Goal: Information Seeking & Learning: Learn about a topic

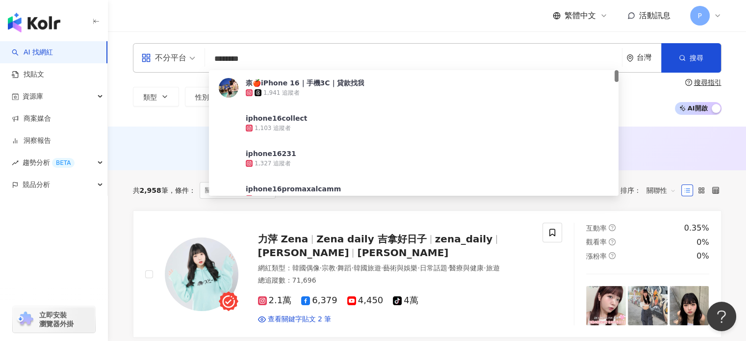
drag, startPoint x: 174, startPoint y: 57, endPoint x: 128, endPoint y: 57, distance: 46.1
click at [129, 57] on div "不分平台 ******** 台灣 搜尋 59e8281d-c3d5-433b-adb7-7da9243114b5 柰🍎iPhone 16｜手機3C｜貸款找我 …" at bounding box center [427, 79] width 628 height 72
paste input "**********"
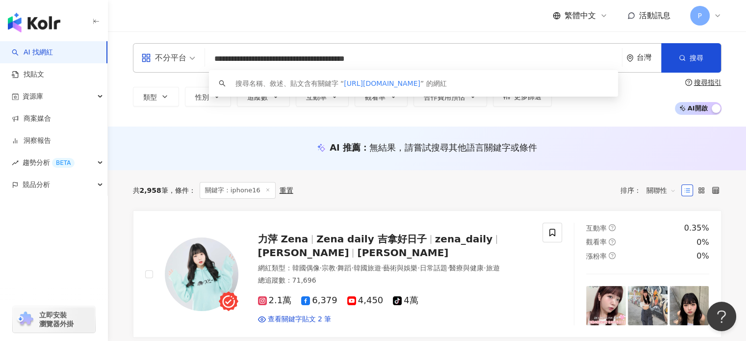
drag, startPoint x: 441, startPoint y: 53, endPoint x: 48, endPoint y: 61, distance: 393.9
paste input "search"
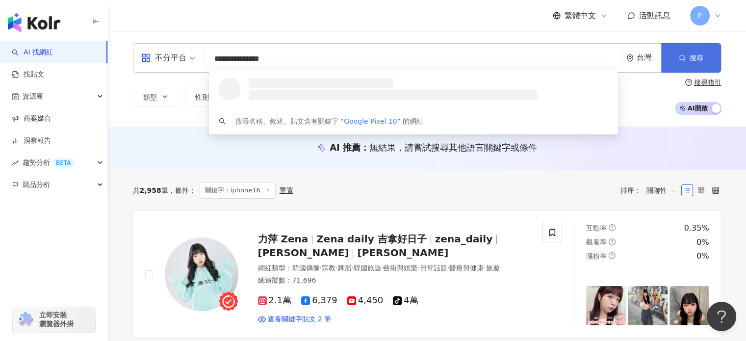
type input "**********"
click at [369, 54] on icon "button" at bounding box center [682, 57] width 7 height 7
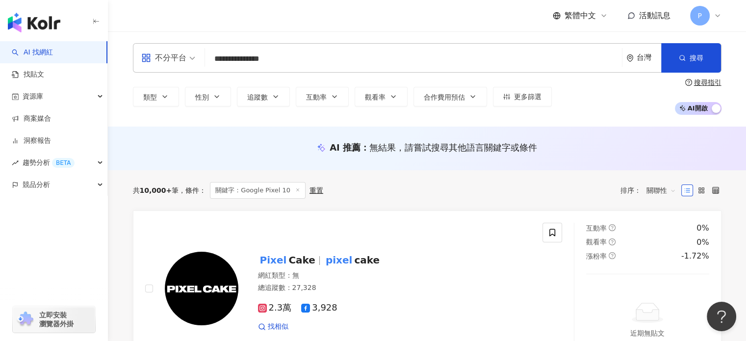
click at [369, 191] on div "排序： 關聯性" at bounding box center [650, 190] width 61 height 16
click at [181, 62] on div "不分平台" at bounding box center [163, 58] width 45 height 16
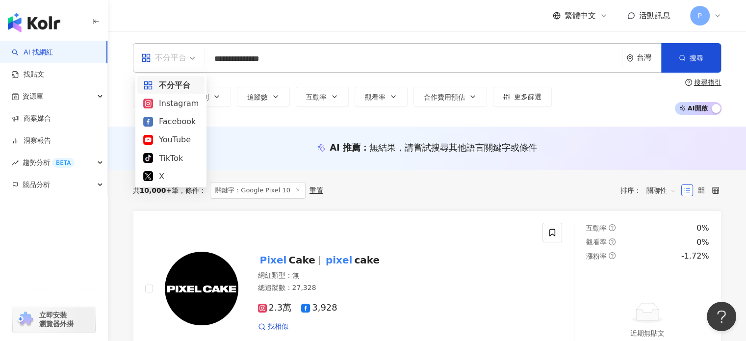
click at [181, 62] on div "不分平台" at bounding box center [163, 58] width 45 height 16
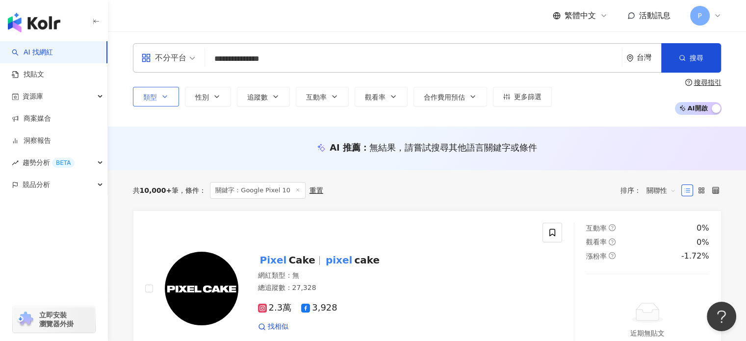
click at [162, 98] on icon "button" at bounding box center [165, 97] width 8 height 8
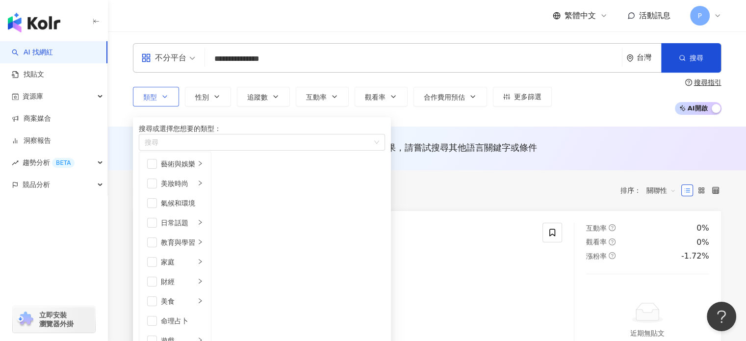
click at [162, 98] on icon "button" at bounding box center [165, 97] width 8 height 8
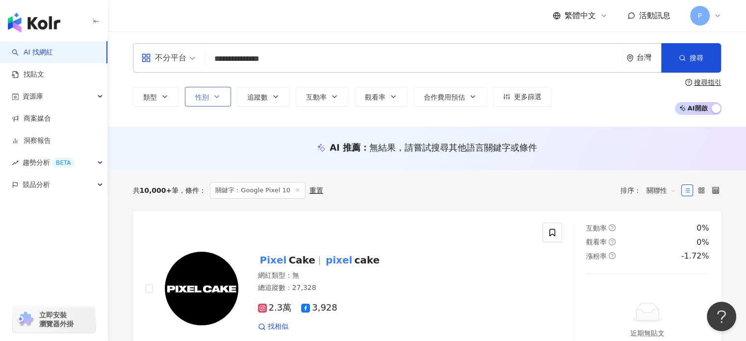
click at [213, 94] on icon "button" at bounding box center [217, 97] width 8 height 8
click at [245, 99] on button "追蹤數" at bounding box center [263, 97] width 53 height 20
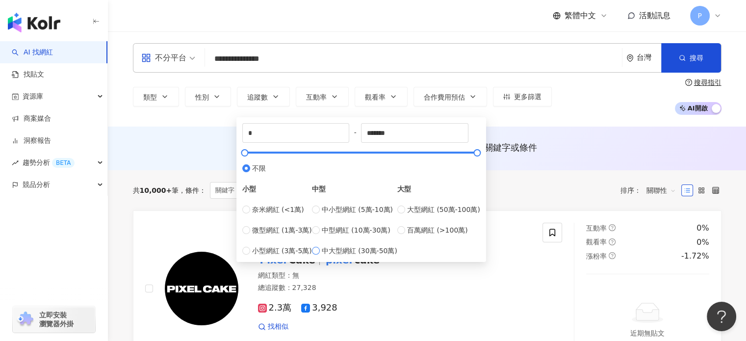
type input "******"
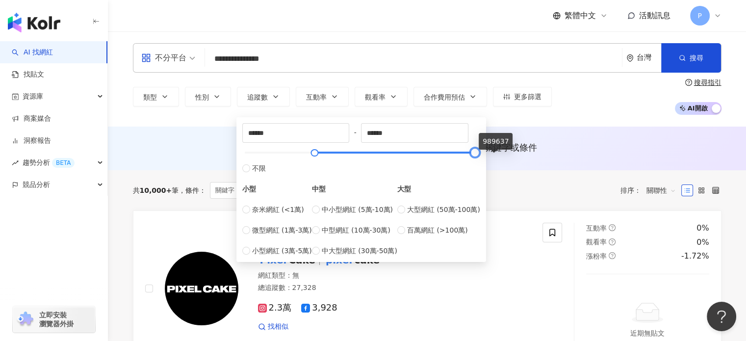
type input "*******"
drag, startPoint x: 380, startPoint y: 156, endPoint x: 522, endPoint y: 153, distance: 142.8
click at [369, 127] on div "AI 推薦 ： 無結果，請嘗試搜尋其他語言關鍵字或條件" at bounding box center [427, 149] width 638 height 44
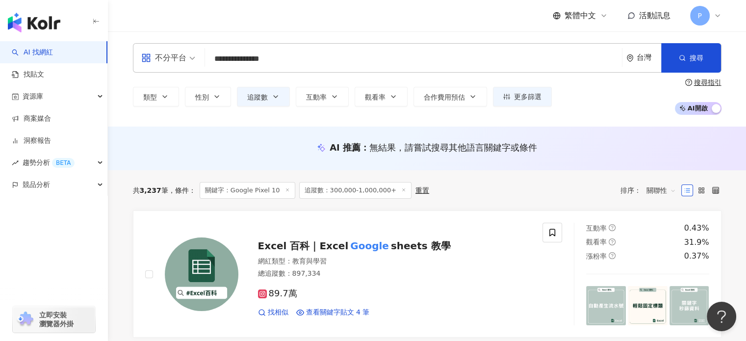
click at [241, 59] on input "**********" at bounding box center [413, 59] width 409 height 19
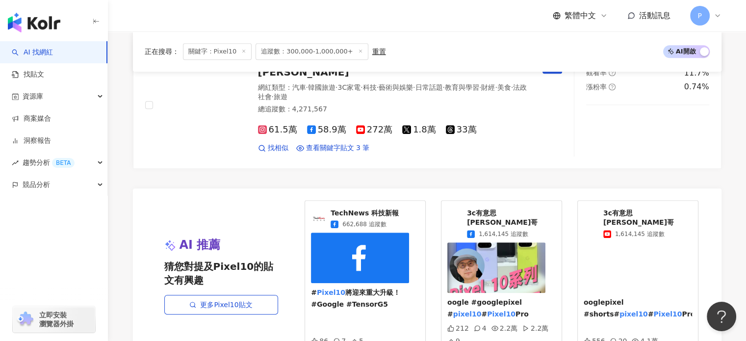
scroll to position [736, 0]
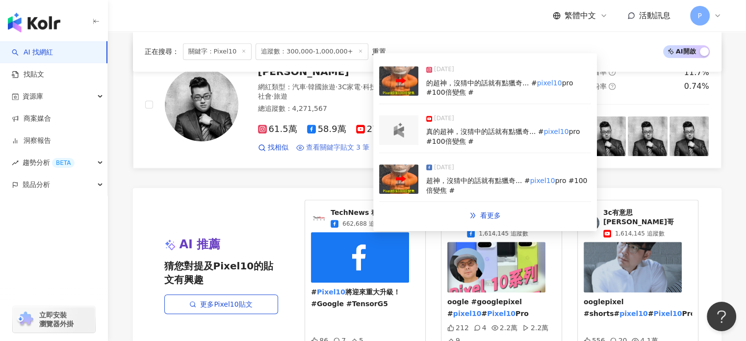
type input "*******"
click at [324, 145] on span "查看關鍵字貼文 3 筆" at bounding box center [338, 148] width 64 height 10
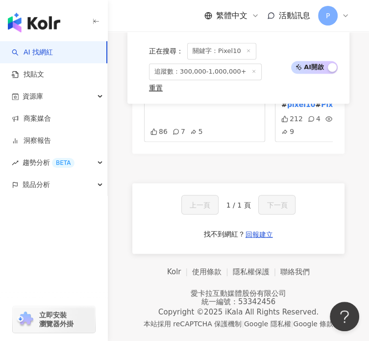
scroll to position [3471, 0]
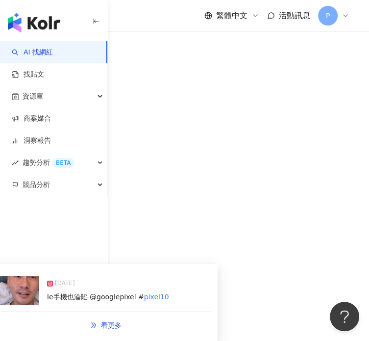
click at [215, 264] on div "2025/8/21 le手機也淪陷 @googlepixel # pixel10 看更多" at bounding box center [106, 302] width 224 height 77
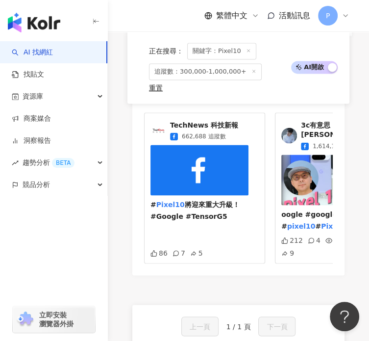
scroll to position [2539, 0]
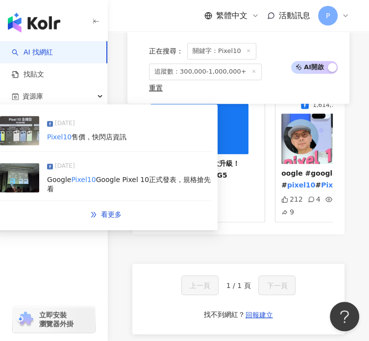
click at [216, 146] on div "2025/8/21 Pixel10 售價，快閃店資訊 2025/8/21 Google Pixel10 Google Pixel 10正式發表，規格搶先看 看…" at bounding box center [106, 167] width 224 height 126
click at [104, 210] on span "看更多" at bounding box center [111, 214] width 21 height 8
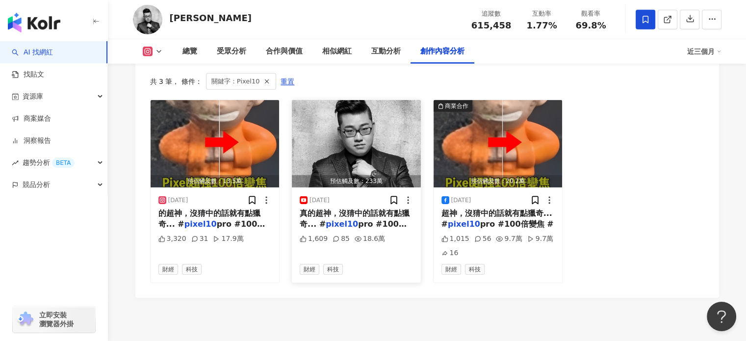
scroll to position [3084, 0]
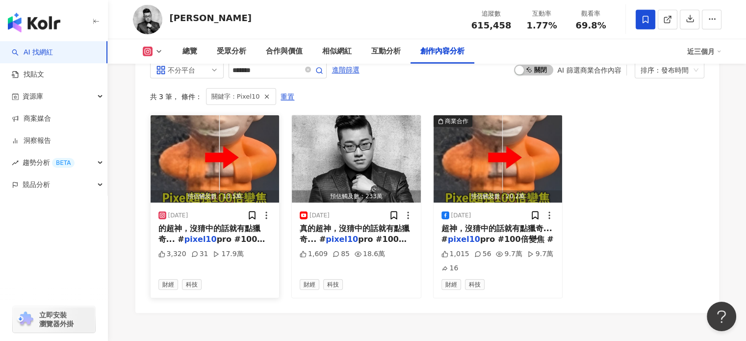
click at [232, 226] on span "的超神，沒猜中的話就有點獵奇... #" at bounding box center [209, 234] width 102 height 20
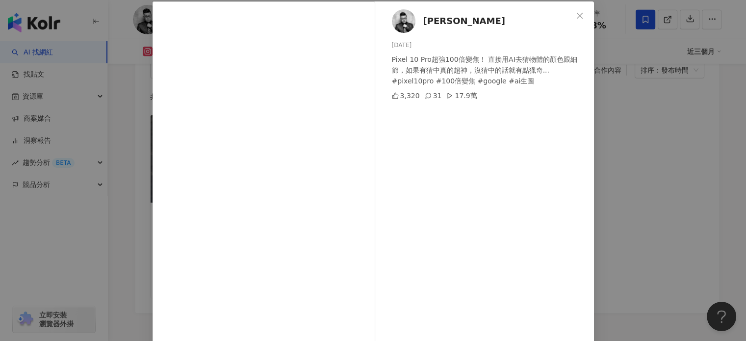
scroll to position [0, 0]
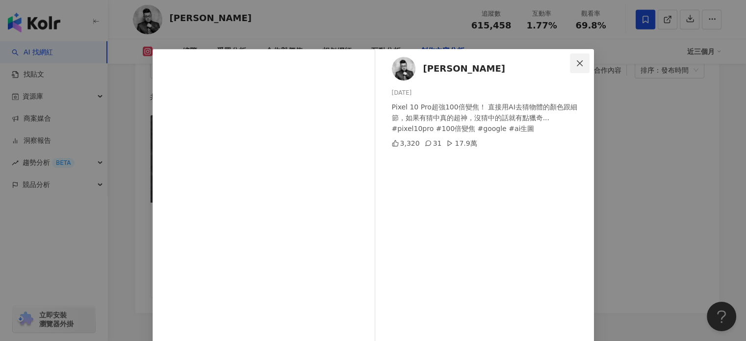
click at [581, 62] on span "Close" at bounding box center [580, 63] width 20 height 8
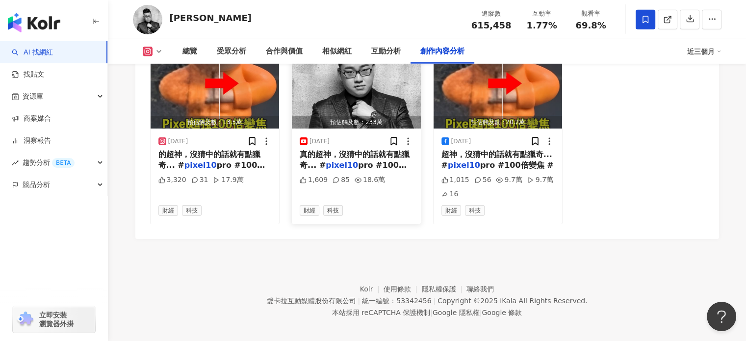
scroll to position [3159, 0]
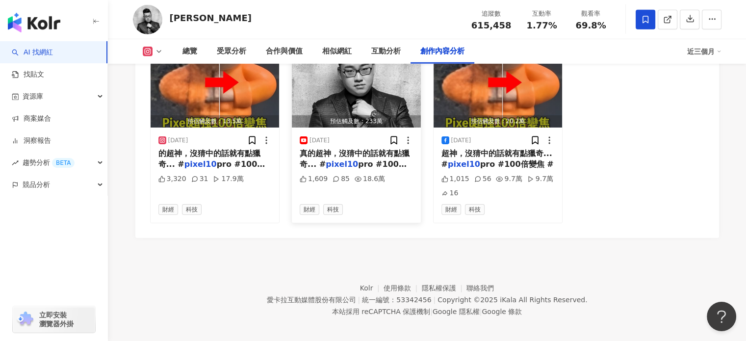
click at [387, 151] on span "真的超神，沒猜中的話就有點獵奇... #" at bounding box center [355, 159] width 110 height 20
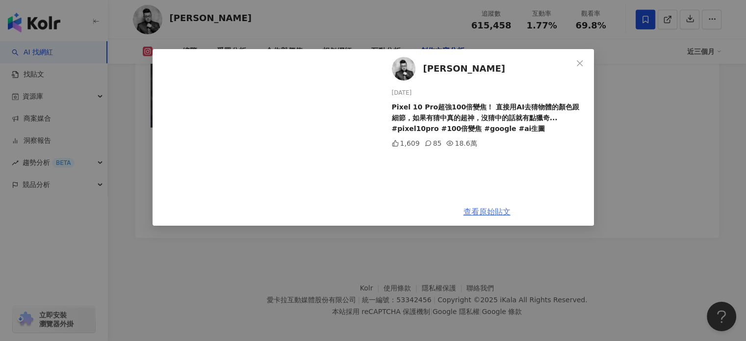
click at [490, 212] on link "查看原始貼文" at bounding box center [487, 211] width 47 height 9
click at [576, 64] on icon "close" at bounding box center [580, 63] width 8 height 8
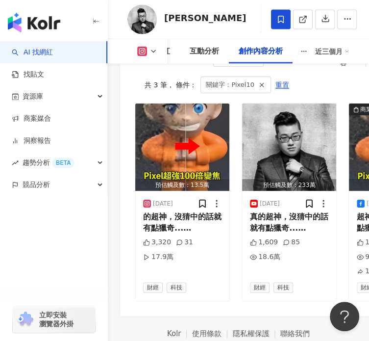
scroll to position [4686, 0]
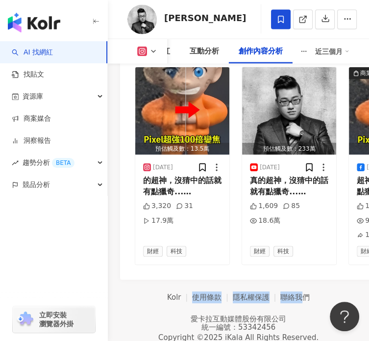
drag, startPoint x: 300, startPoint y: 287, endPoint x: 194, endPoint y: 272, distance: 107.0
click at [194, 280] on footer "Kolr 使用條款 隱私權保護 聯絡我們 愛卡拉互動媒體股份有限公司 | 統一編號：53342456 | Copyright © 2025 iKala All…" at bounding box center [238, 324] width 261 height 88
click at [245, 280] on footer "Kolr 使用條款 隱私權保護 聯絡我們 愛卡拉互動媒體股份有限公司 | 統一編號：53342456 | Copyright © 2025 iKala All…" at bounding box center [238, 324] width 261 height 88
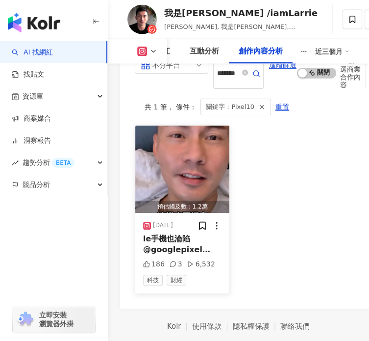
scroll to position [4661, 0]
click at [180, 233] on span "le手機也淪陷 @googlepixel #" at bounding box center [176, 248] width 67 height 31
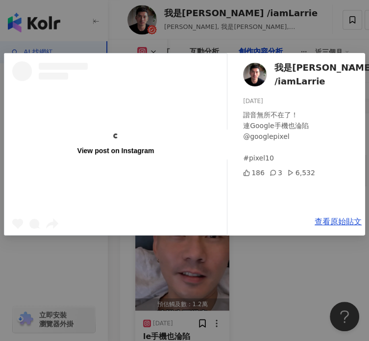
scroll to position [0, 0]
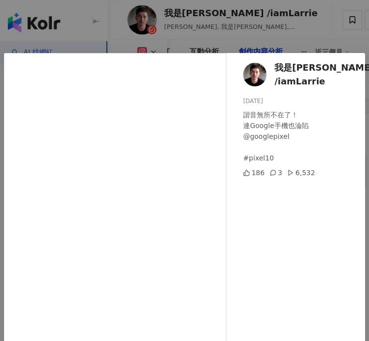
click at [349, 63] on icon "close" at bounding box center [351, 67] width 8 height 8
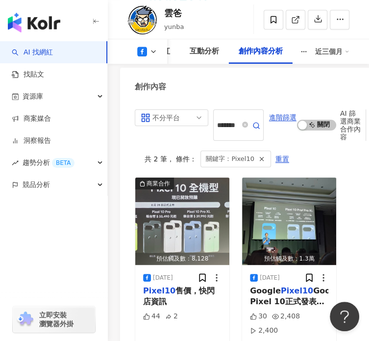
scroll to position [4039, 0]
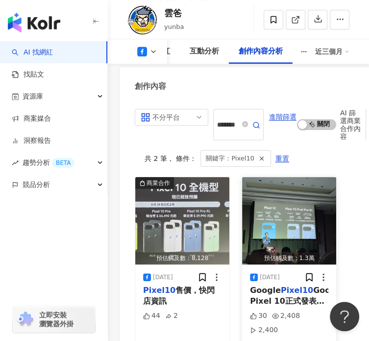
click at [271, 285] on span "Google" at bounding box center [265, 289] width 31 height 9
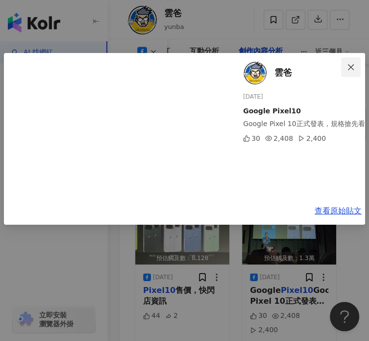
click at [352, 64] on icon "close" at bounding box center [351, 67] width 6 height 6
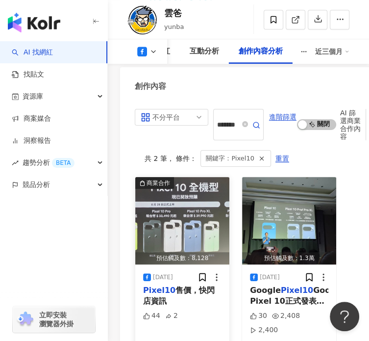
click at [175, 285] on span "售價，快閃店資訊" at bounding box center [179, 295] width 72 height 20
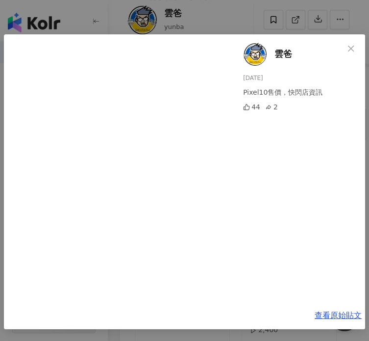
scroll to position [0, 0]
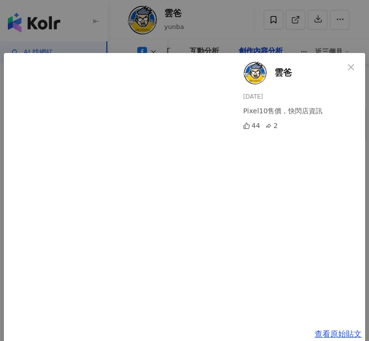
click at [347, 63] on icon "close" at bounding box center [351, 67] width 8 height 8
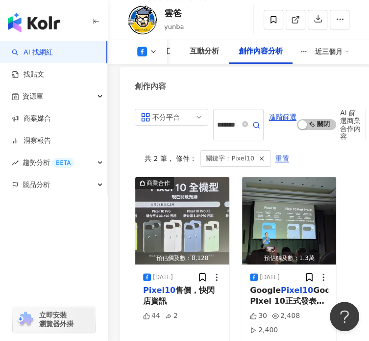
scroll to position [3993, 0]
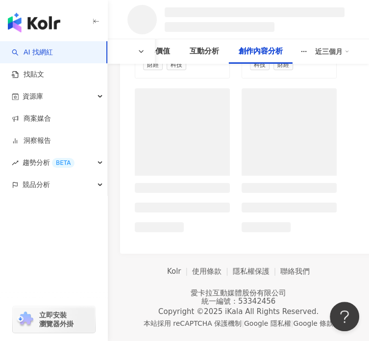
scroll to position [1414, 0]
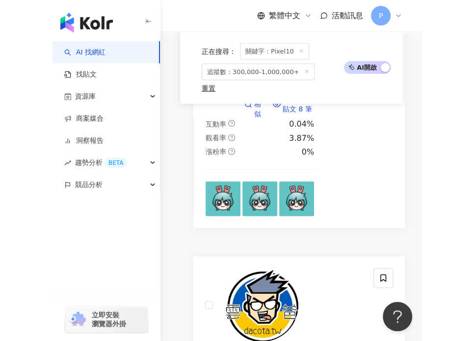
scroll to position [1037, 0]
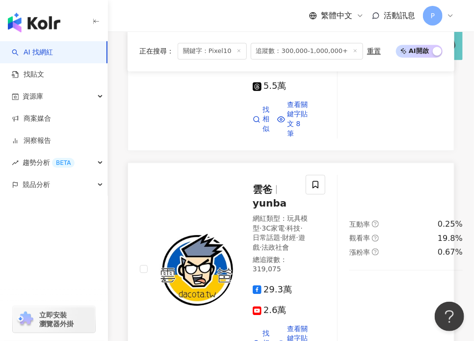
scroll to position [694, 0]
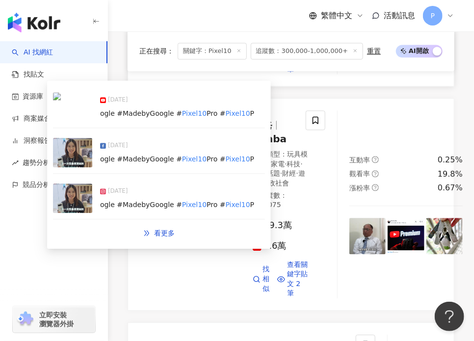
click at [291, 74] on span "查看關鍵字貼文 8 筆" at bounding box center [298, 55] width 22 height 38
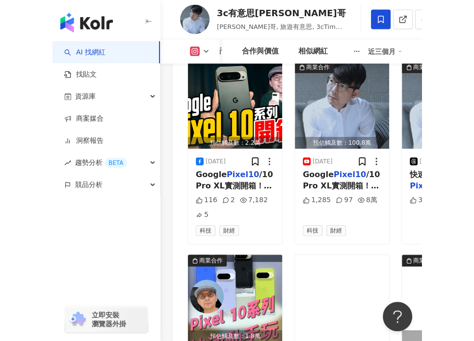
scroll to position [3415, 0]
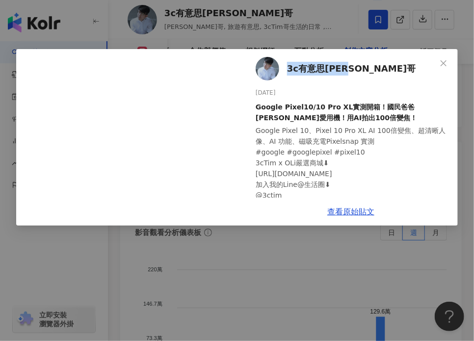
drag, startPoint x: 350, startPoint y: 67, endPoint x: 286, endPoint y: 68, distance: 63.8
click at [286, 68] on div "3c有意思tim哥 2025/8/28 Google Pixel10/10 Pro XL實測開箱！國民爸爸黃仁勳愛用機！用AI拍出100倍變焦！ Google…" at bounding box center [351, 123] width 214 height 149
copy span "3c有意思tim哥"
drag, startPoint x: 339, startPoint y: 106, endPoint x: 366, endPoint y: 107, distance: 26.5
click at [366, 107] on div "Google Pixel10/10 Pro XL實測開箱！國民爸爸黃仁勳愛用機！用AI拍出100倍變焦！" at bounding box center [353, 113] width 194 height 22
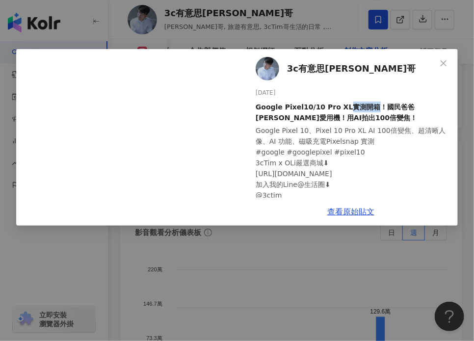
copy div "實測開箱"
click at [361, 212] on link "查看原始貼文" at bounding box center [350, 211] width 47 height 9
click at [369, 61] on icon "close" at bounding box center [443, 63] width 8 height 8
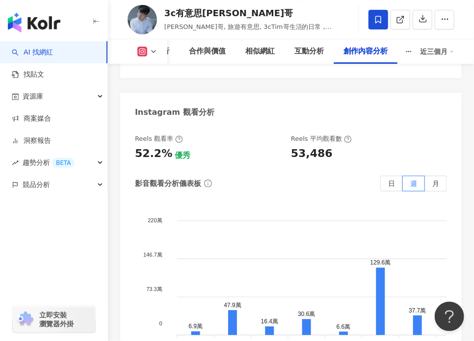
scroll to position [3562, 0]
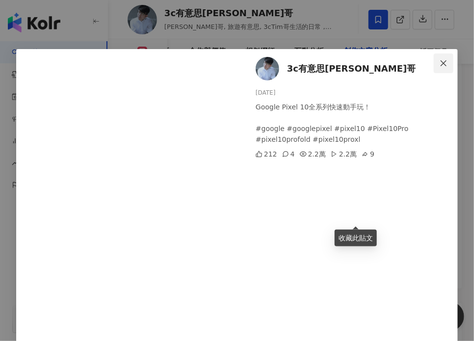
click at [369, 59] on span "Close" at bounding box center [444, 63] width 20 height 8
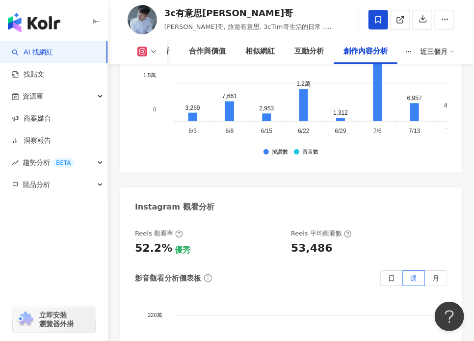
scroll to position [3317, 0]
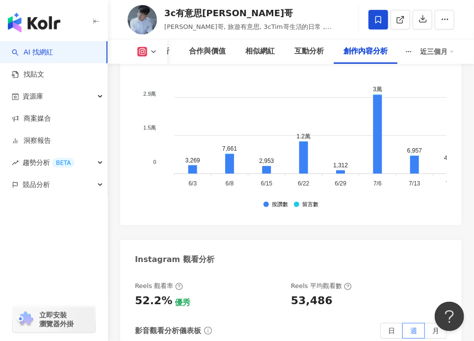
scroll to position [3274, 0]
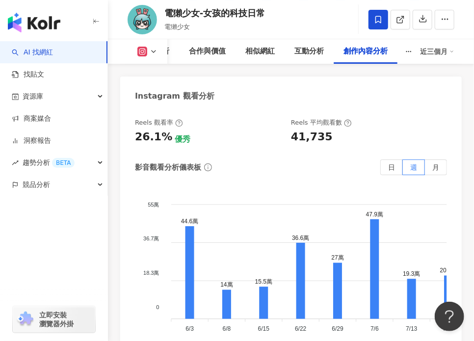
scroll to position [3425, 0]
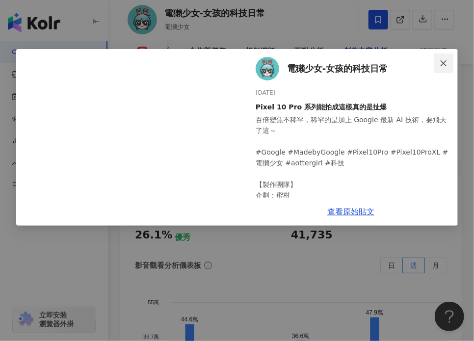
click at [439, 61] on icon "close" at bounding box center [443, 63] width 8 height 8
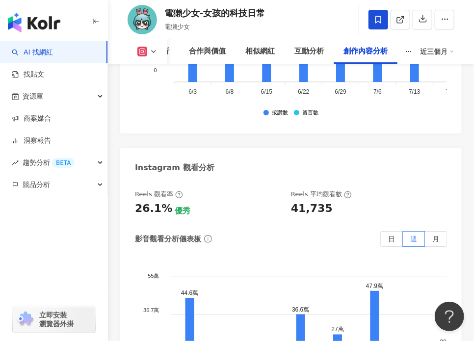
scroll to position [3474, 0]
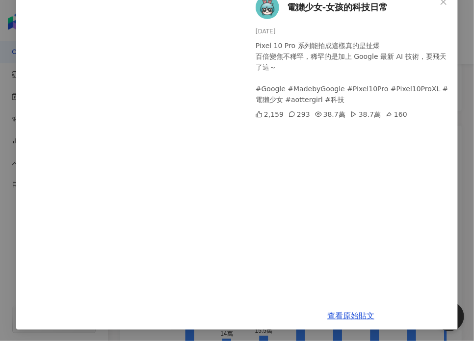
scroll to position [12, 0]
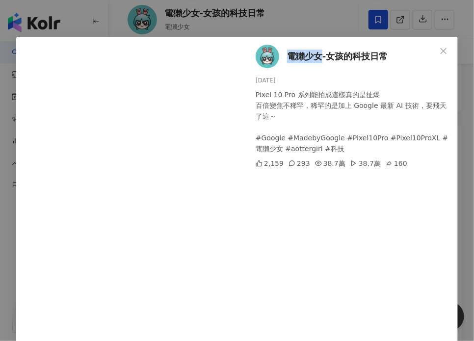
drag, startPoint x: 283, startPoint y: 56, endPoint x: 318, endPoint y: 54, distance: 35.4
click at [318, 54] on div "電[DEMOGRAPHIC_DATA]少女-女孩的科技日常 [DATE] Pixel 10 Pro 系列能拍成這樣真的是扯爆 百倍變焦不稀罕，稀罕的是加上 G…" at bounding box center [351, 194] width 214 height 314
copy span "電獺少女"
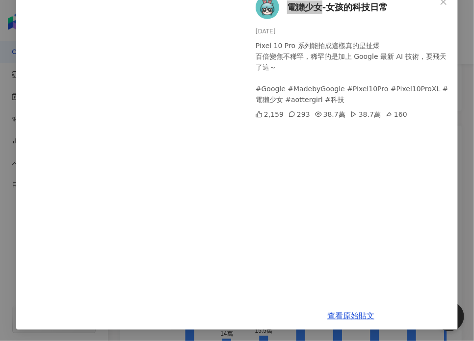
scroll to position [3572, 0]
